Goal: Task Accomplishment & Management: Manage account settings

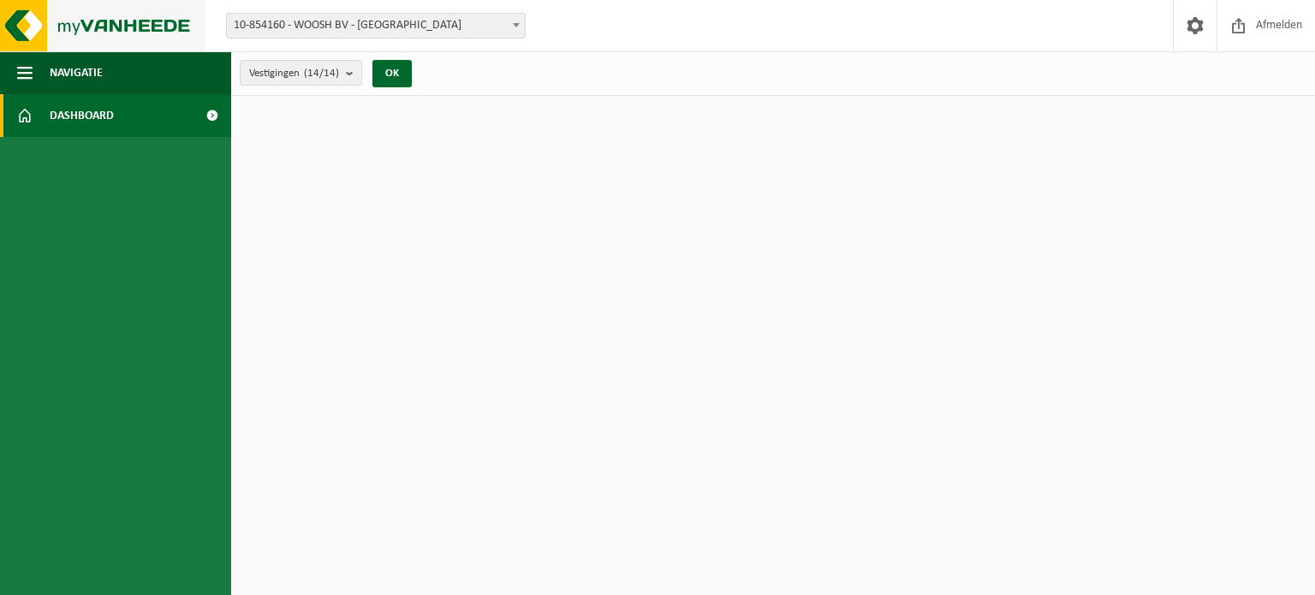
click at [75, 24] on img at bounding box center [102, 25] width 205 height 51
click at [83, 116] on span "Dashboard" at bounding box center [82, 115] width 64 height 43
click at [29, 112] on span at bounding box center [24, 115] width 15 height 43
click at [291, 74] on span "Vestigingen (14/14)" at bounding box center [294, 74] width 90 height 26
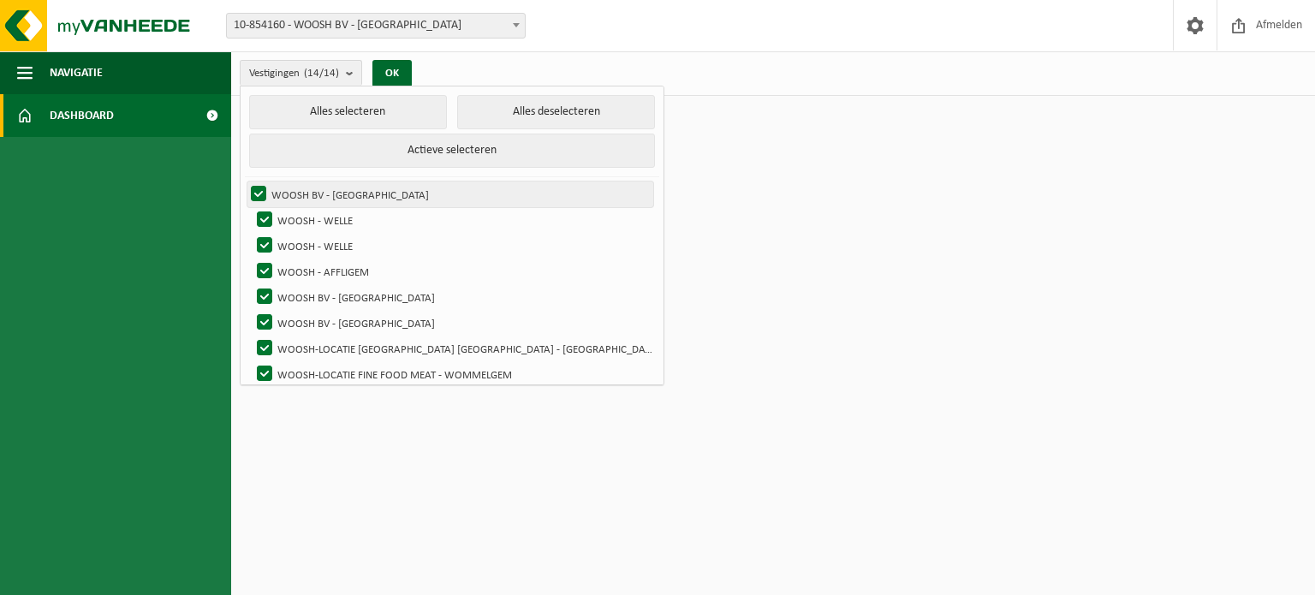
click at [257, 198] on label "WOOSH BV - [GEOGRAPHIC_DATA]" at bounding box center [450, 194] width 406 height 26
click at [245, 181] on input "WOOSH BV - [GEOGRAPHIC_DATA]" at bounding box center [244, 181] width 1 height 1
checkbox input "false"
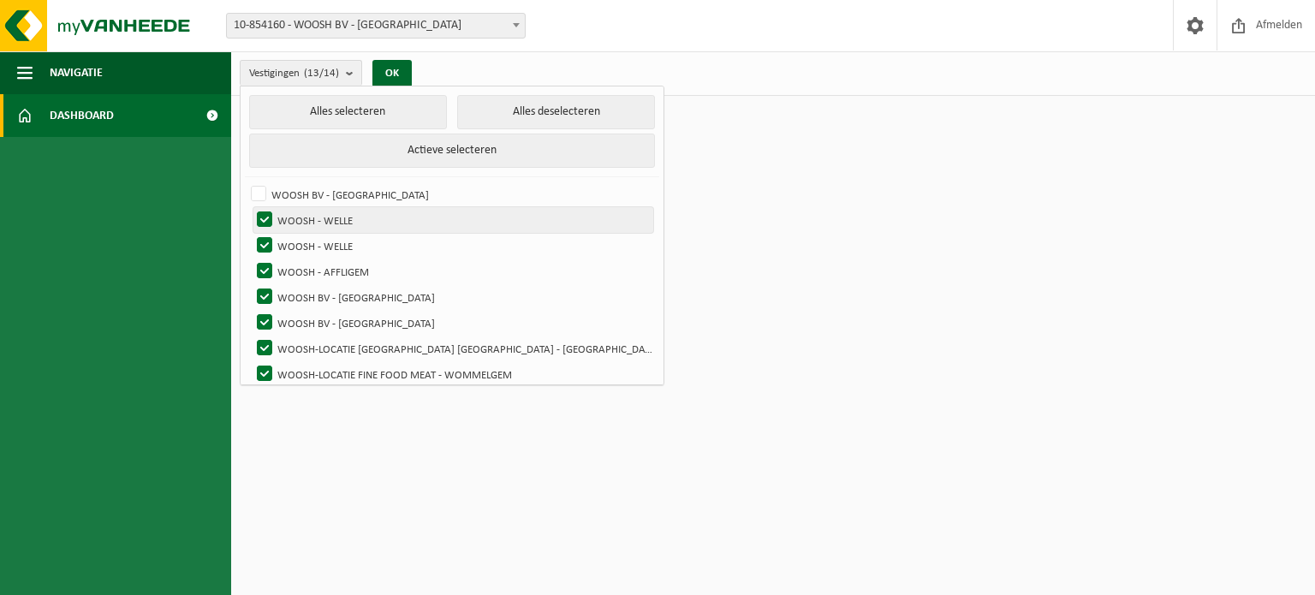
click at [267, 218] on label "WOOSH - WELLE" at bounding box center [453, 220] width 400 height 26
click at [251, 207] on input "WOOSH - WELLE" at bounding box center [250, 206] width 1 height 1
checkbox input "false"
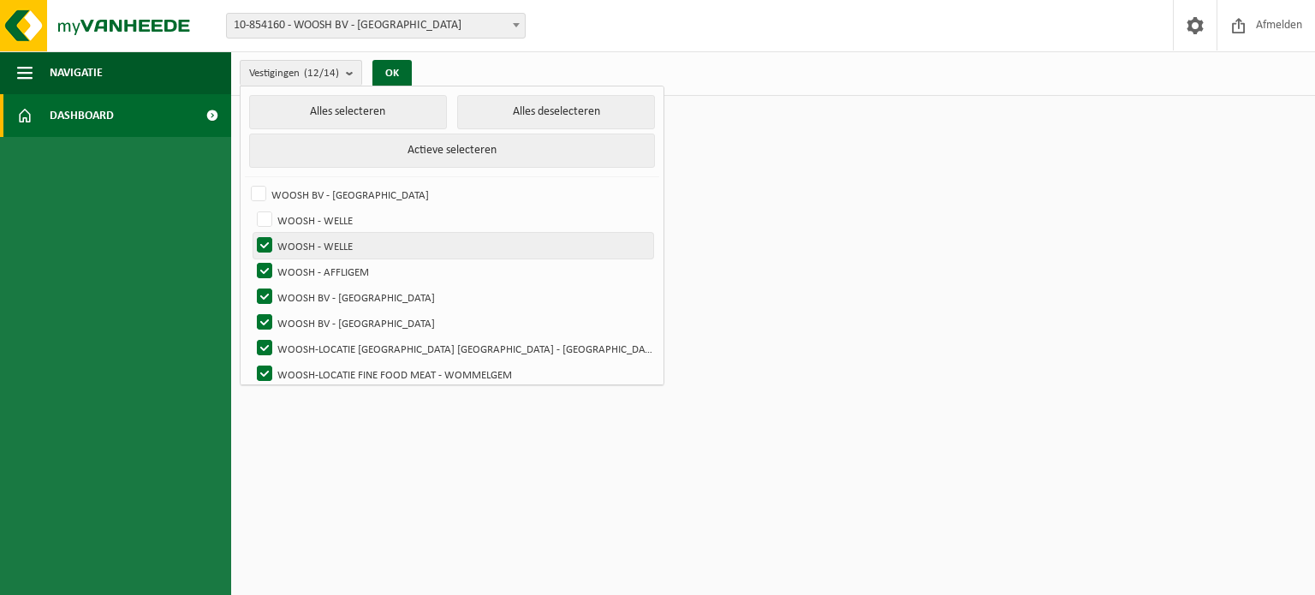
click at [267, 241] on label "WOOSH - WELLE" at bounding box center [453, 246] width 400 height 26
click at [251, 233] on input "WOOSH - WELLE" at bounding box center [250, 232] width 1 height 1
checkbox input "false"
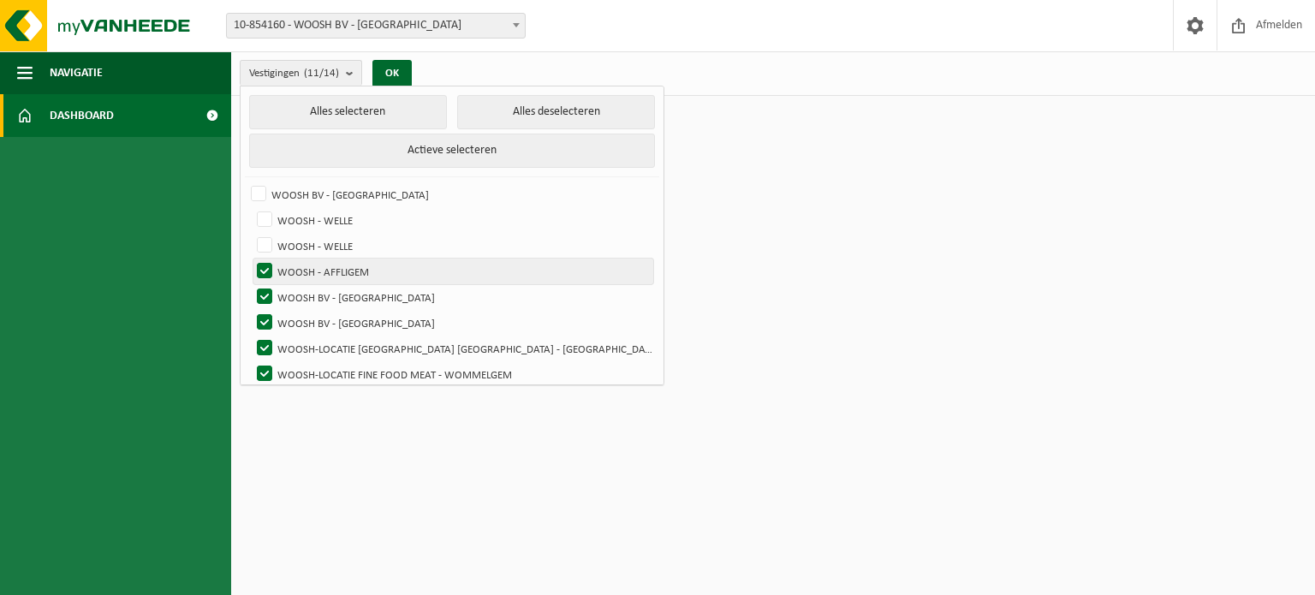
click at [267, 268] on label "WOOSH - AFFLIGEM" at bounding box center [453, 272] width 400 height 26
click at [251, 259] on input "WOOSH - AFFLIGEM" at bounding box center [250, 258] width 1 height 1
checkbox input "false"
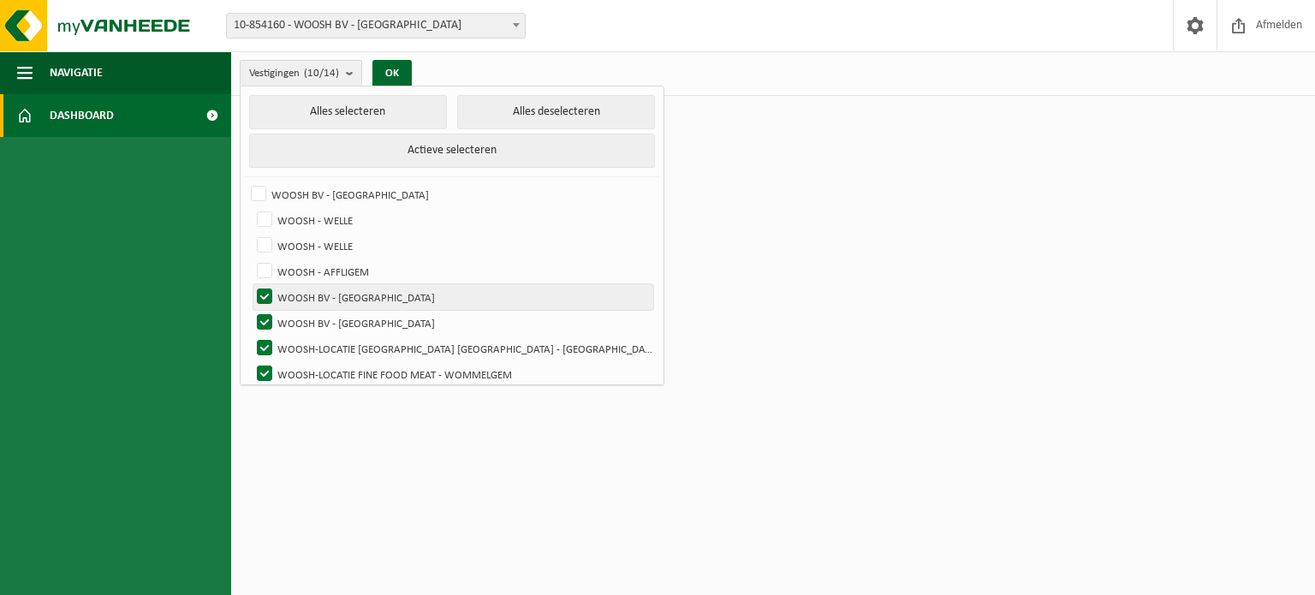
click at [264, 290] on label "WOOSH BV - [GEOGRAPHIC_DATA]" at bounding box center [453, 297] width 400 height 26
click at [251, 284] on input "WOOSH BV - [GEOGRAPHIC_DATA]" at bounding box center [250, 283] width 1 height 1
checkbox input "false"
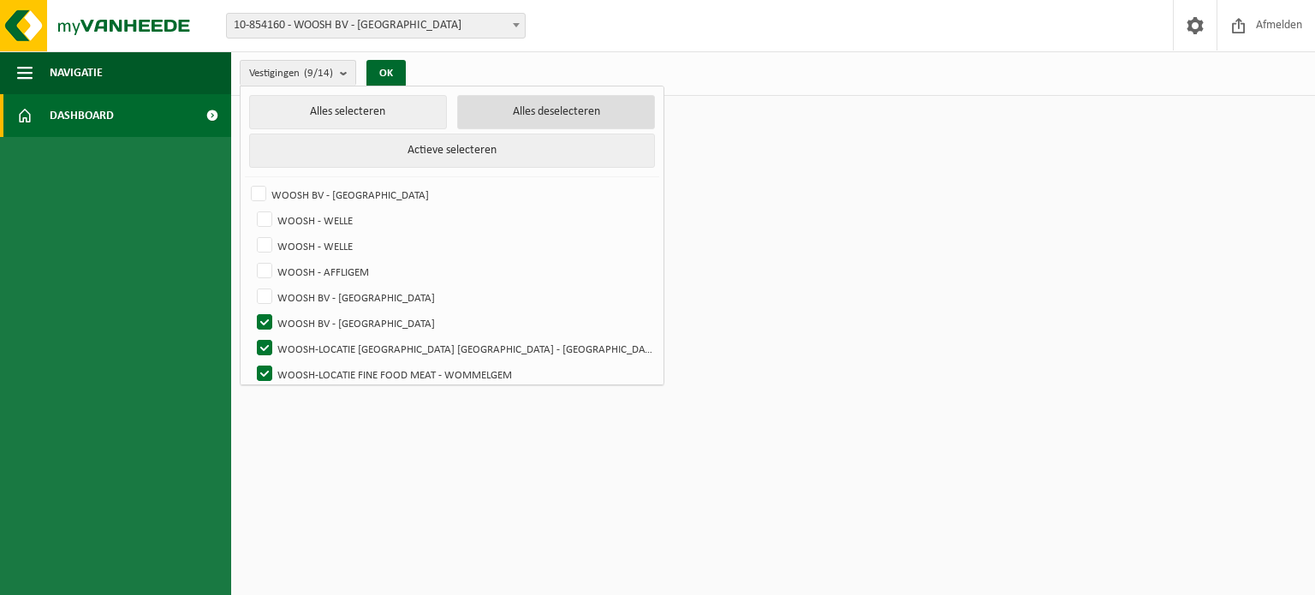
click at [457, 112] on button "Alles deselecteren" at bounding box center [556, 112] width 198 height 34
checkbox input "false"
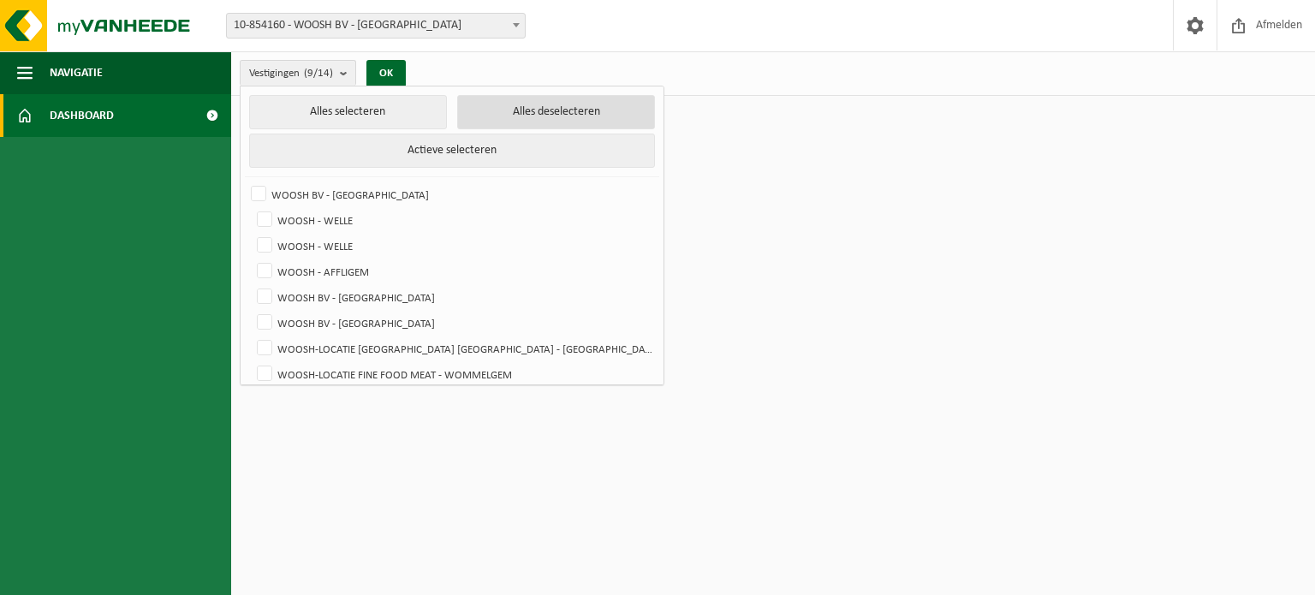
checkbox input "false"
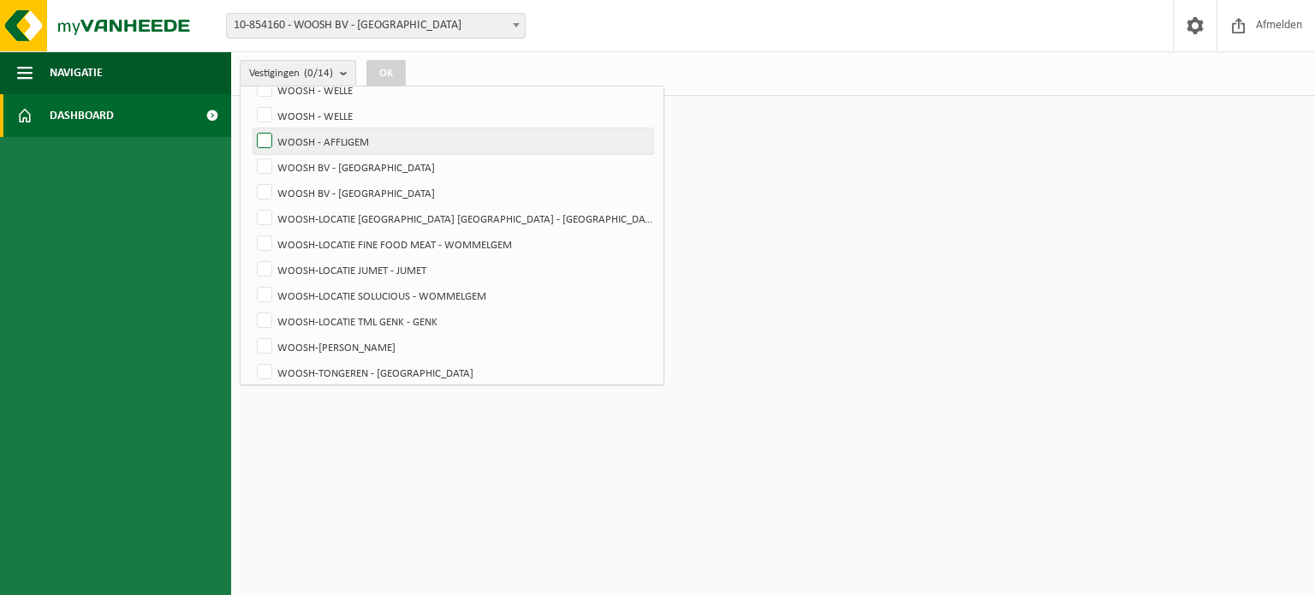
scroll to position [161, 0]
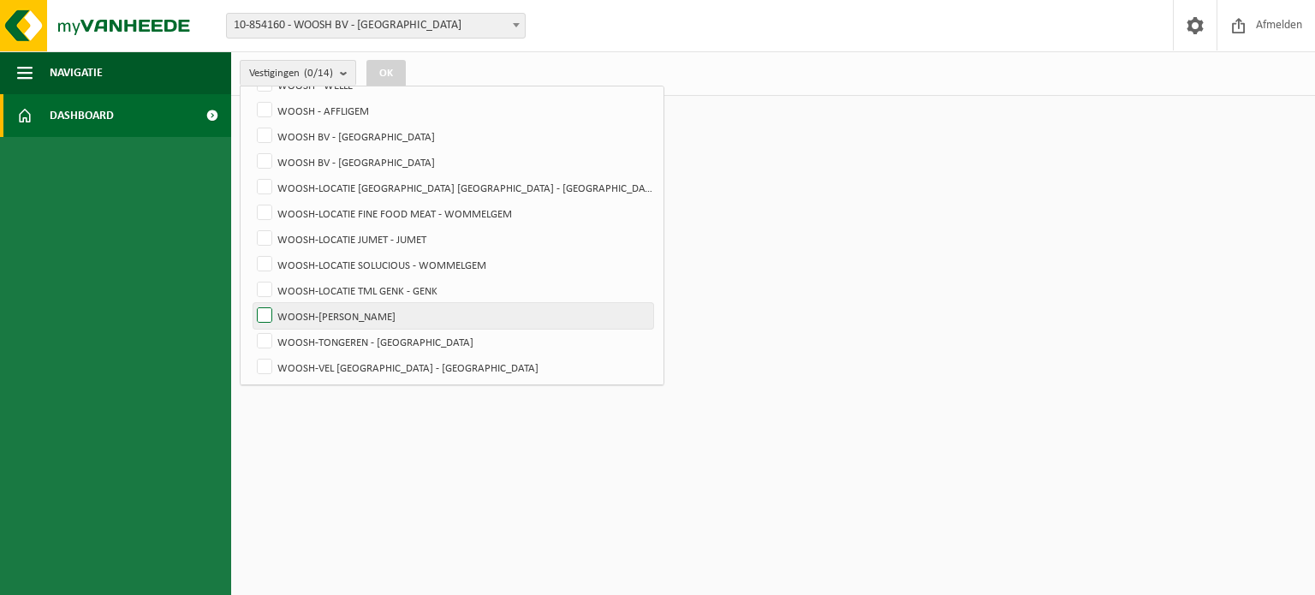
click at [267, 314] on label "WOOSH-[PERSON_NAME]" at bounding box center [453, 316] width 400 height 26
click at [251, 303] on input "WOOSH-[PERSON_NAME]" at bounding box center [250, 302] width 1 height 1
checkbox input "true"
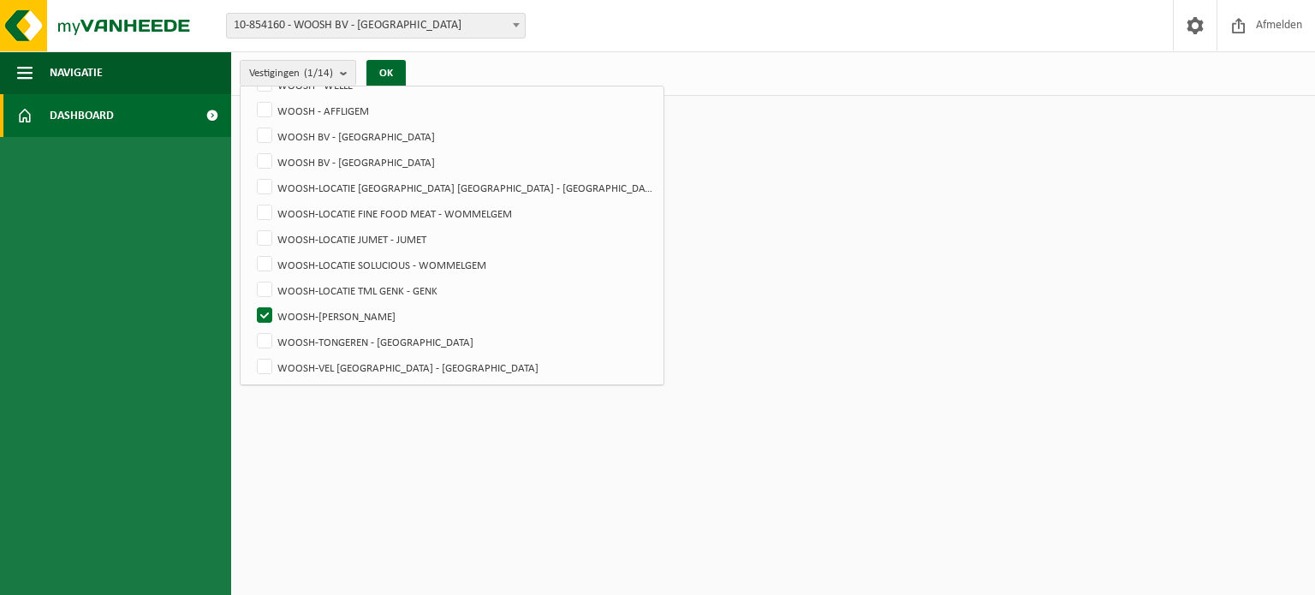
click at [779, 241] on html "Vestiging: 10-854160 - WOOSH BV - GENT 10-929616 - WOOSH - WELLE 10-936504 - WO…" at bounding box center [657, 297] width 1315 height 595
click at [391, 70] on button "OK" at bounding box center [385, 73] width 39 height 27
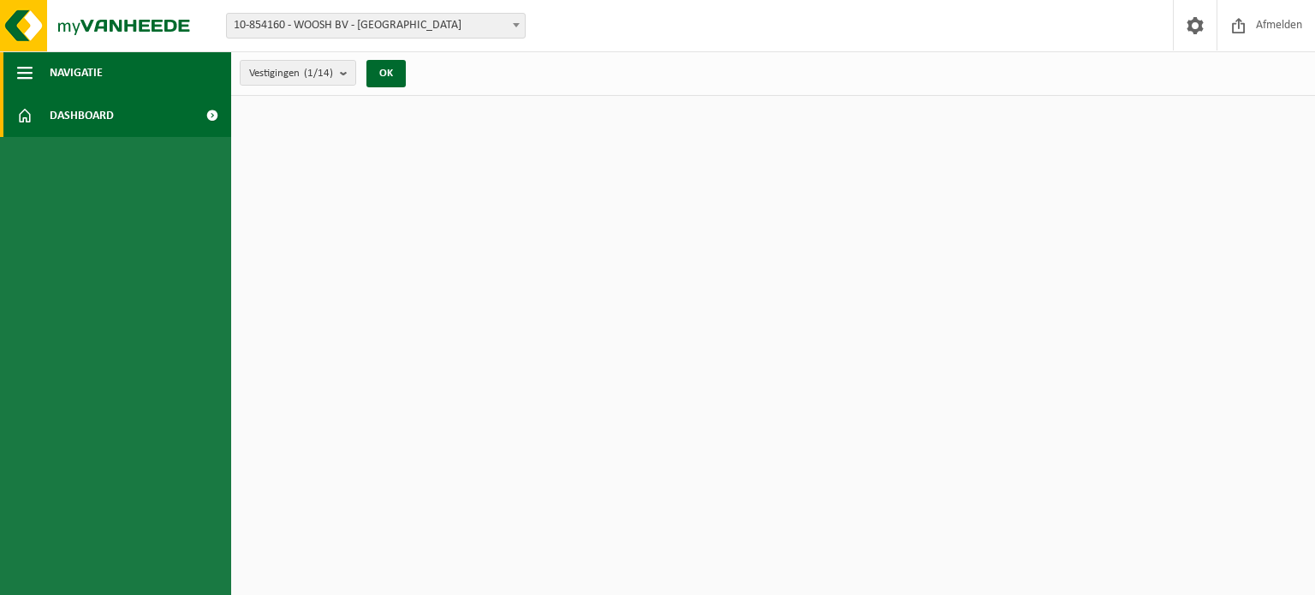
click at [82, 74] on span "Navigatie" at bounding box center [76, 72] width 53 height 43
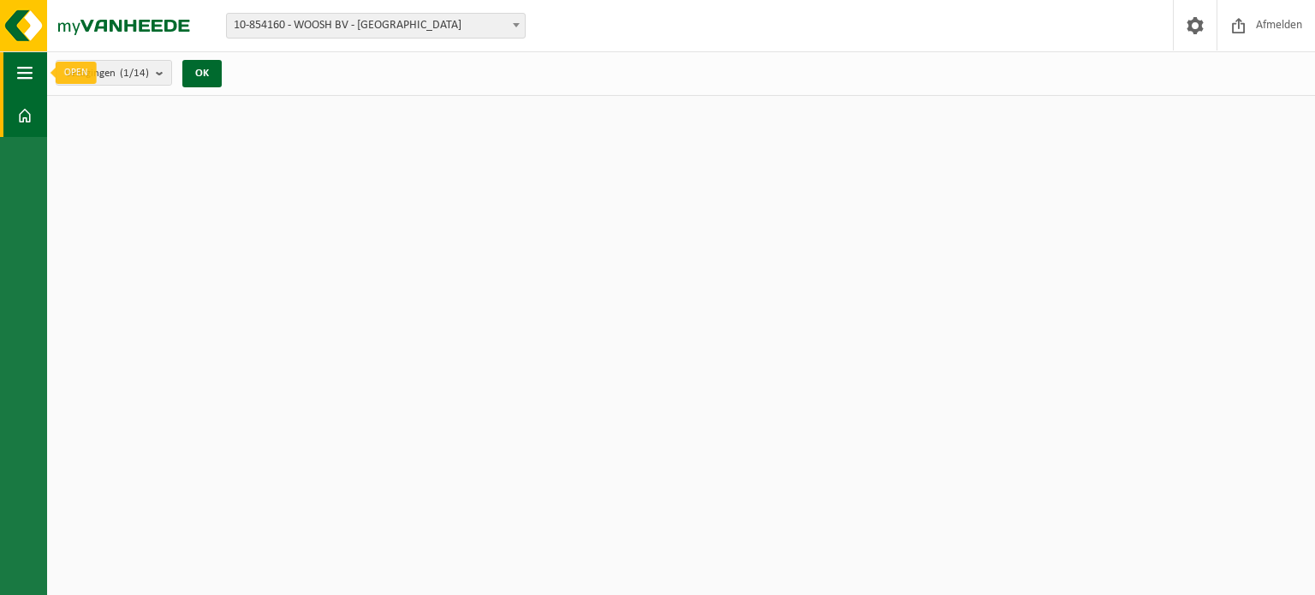
click at [28, 70] on span "button" at bounding box center [24, 72] width 15 height 43
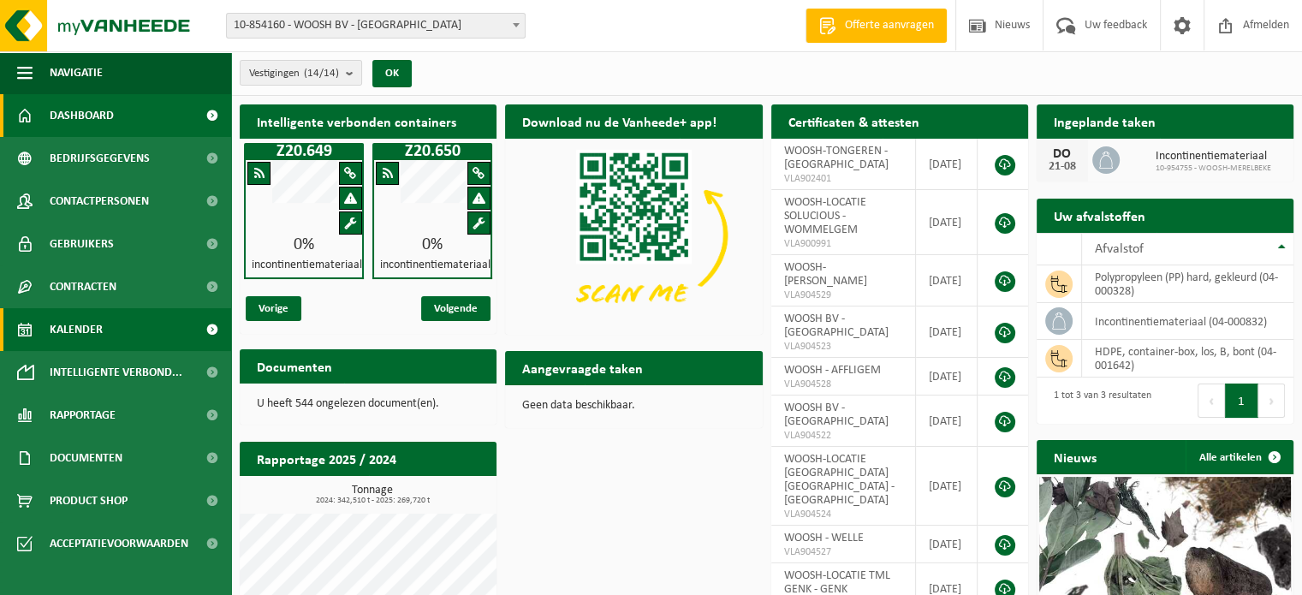
click at [96, 326] on span "Kalender" at bounding box center [76, 329] width 53 height 43
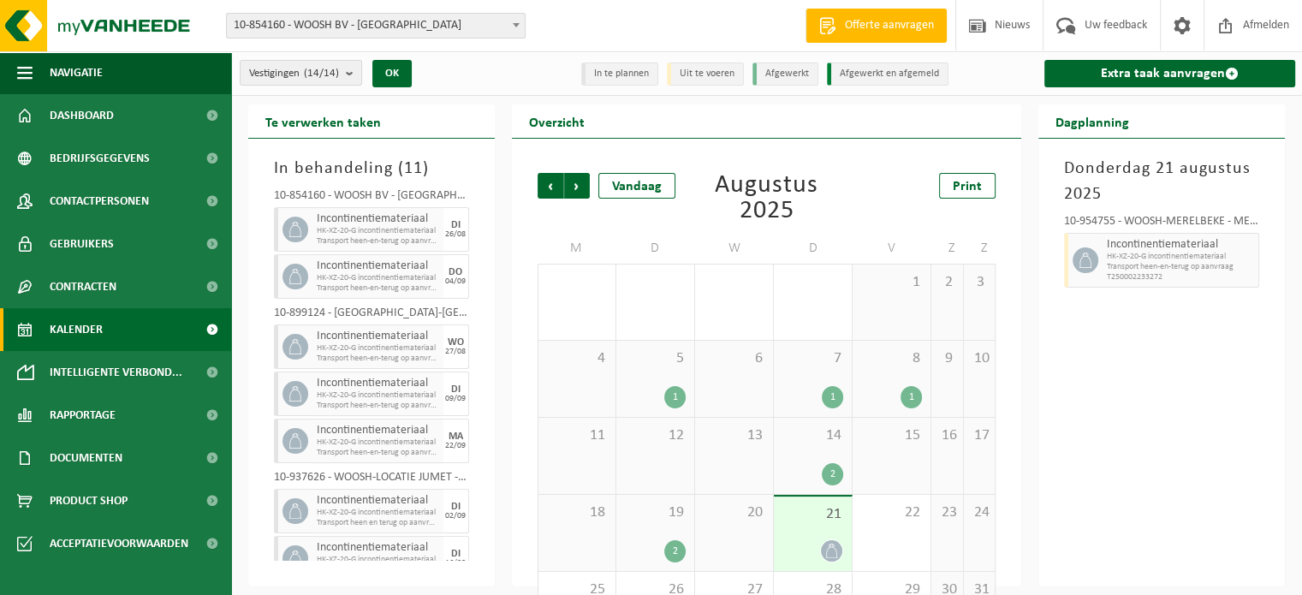
click at [839, 543] on span at bounding box center [831, 550] width 21 height 21
